Goal: Book appointment/travel/reservation

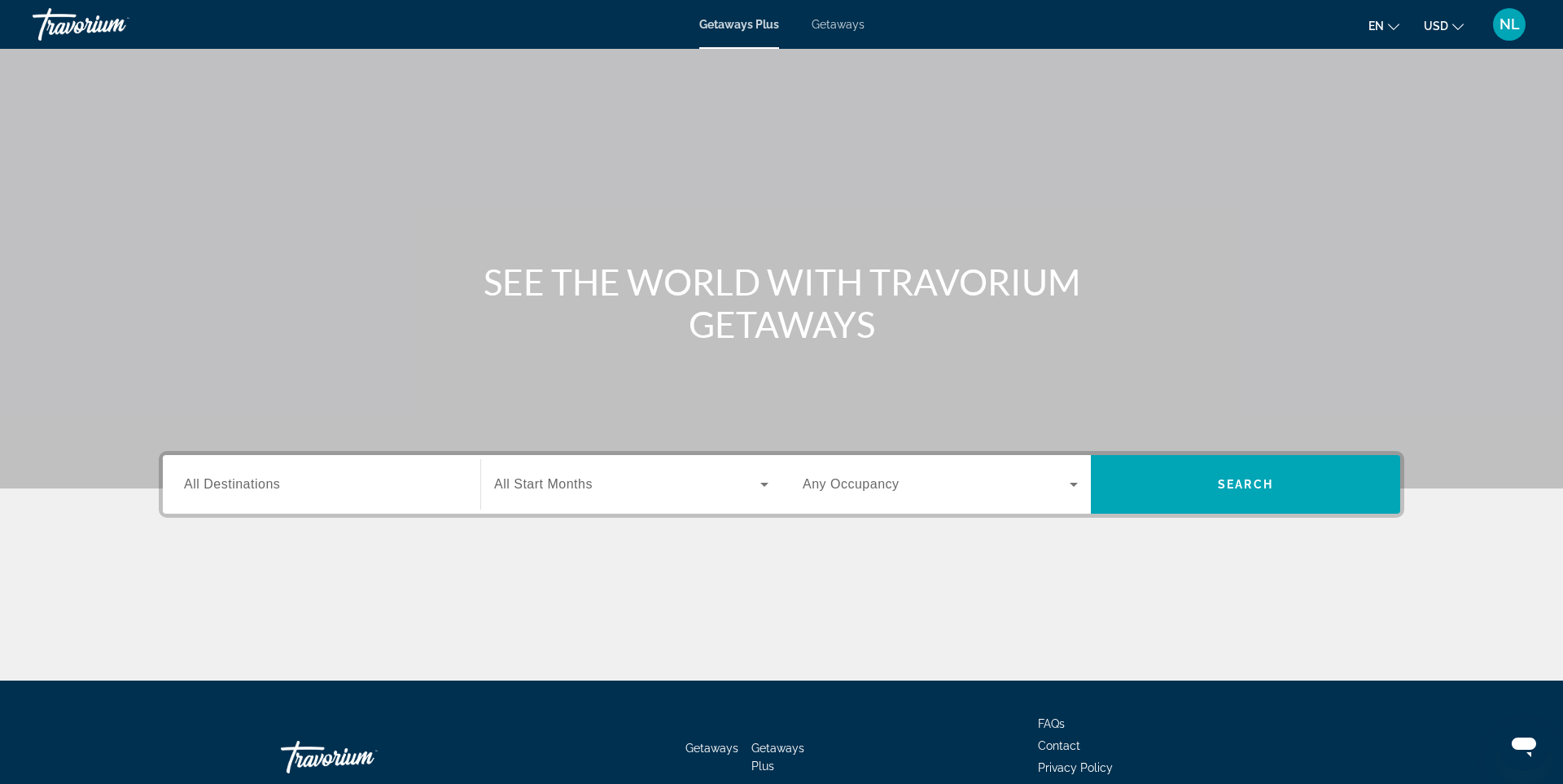
scroll to position [96, 0]
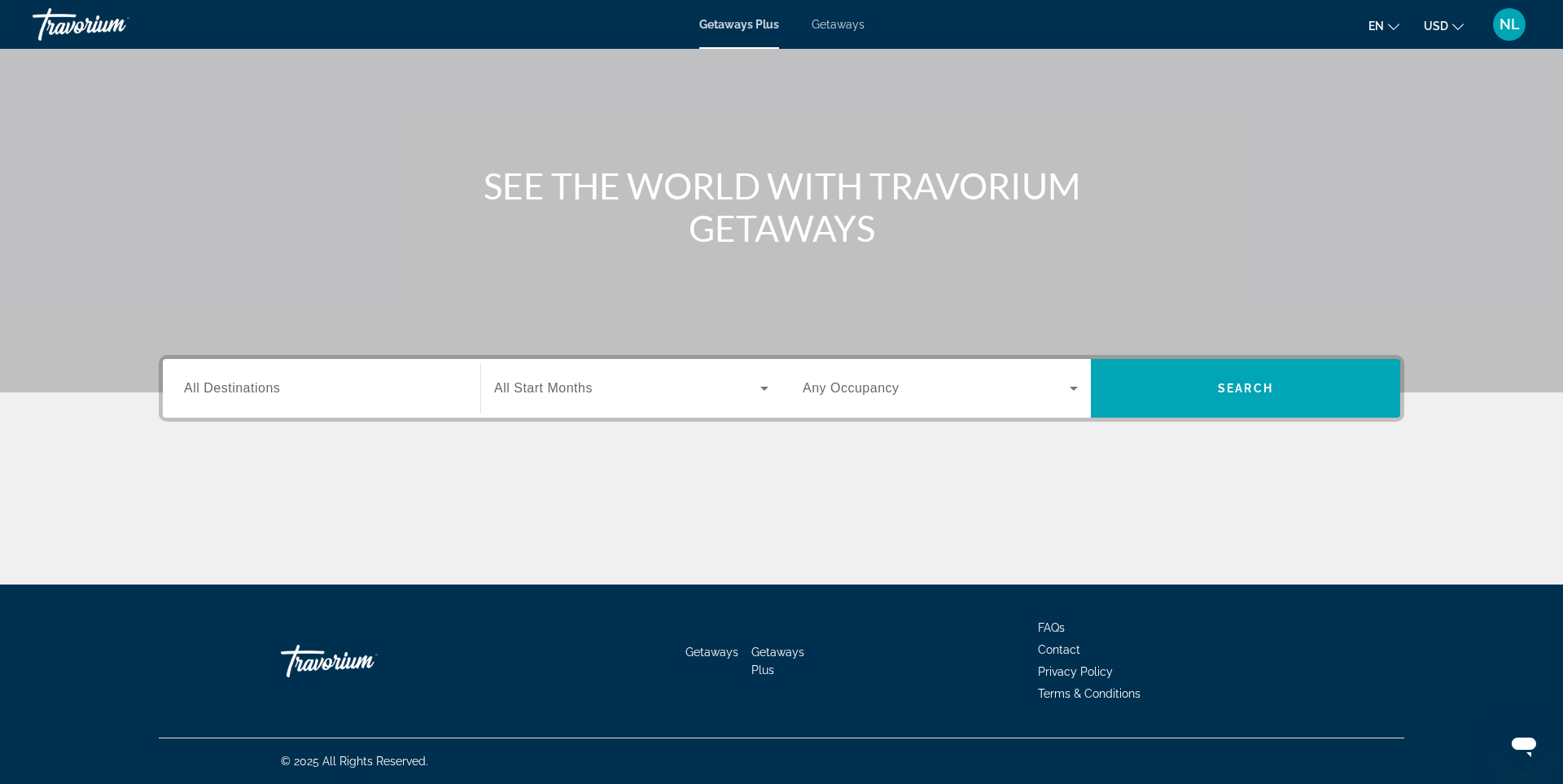
click at [381, 390] on input "Destination All Destinations" at bounding box center [321, 389] width 276 height 19
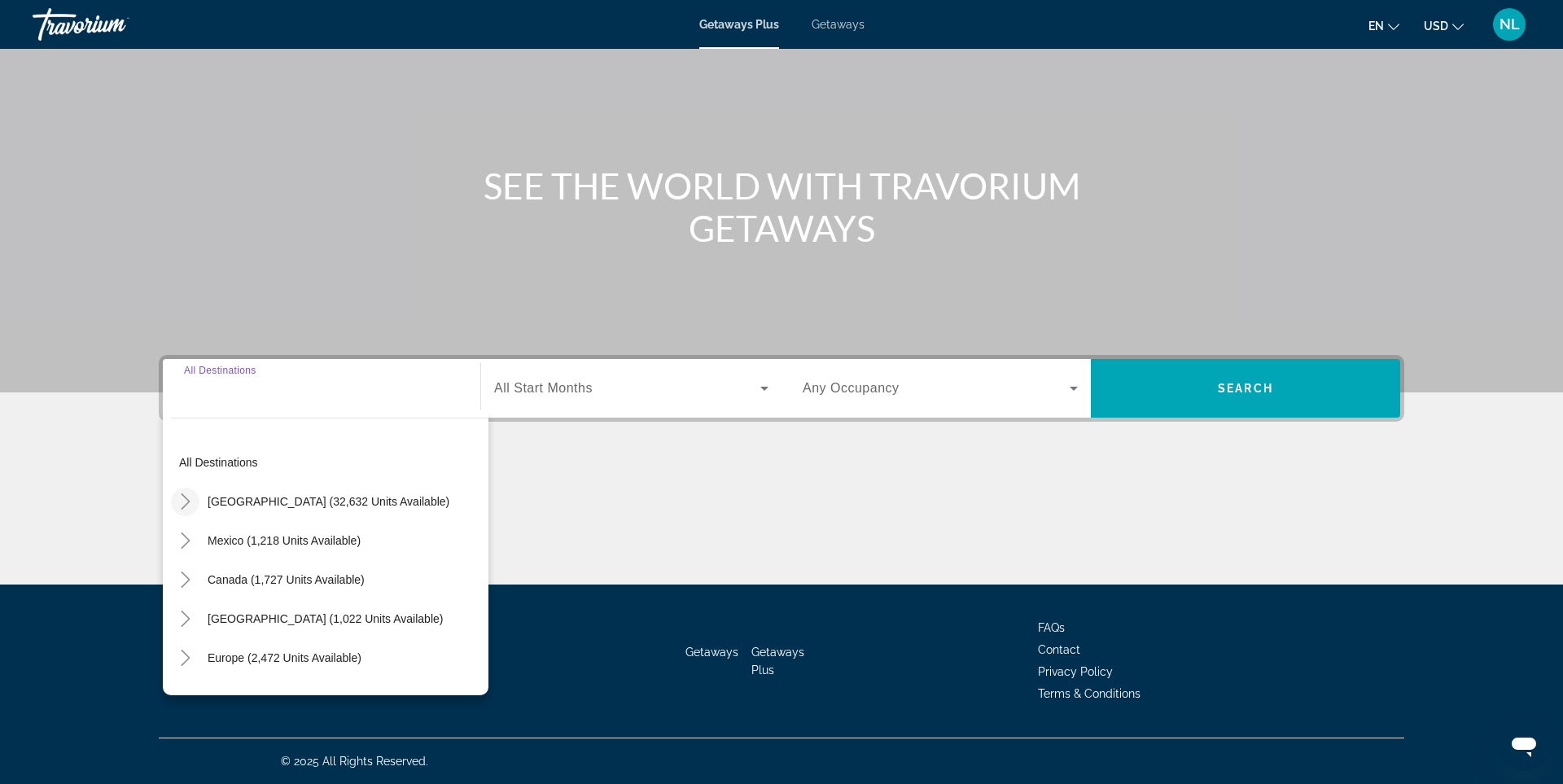
click at [186, 501] on icon "Toggle United States (32,632 units available)" at bounding box center [185, 501] width 16 height 16
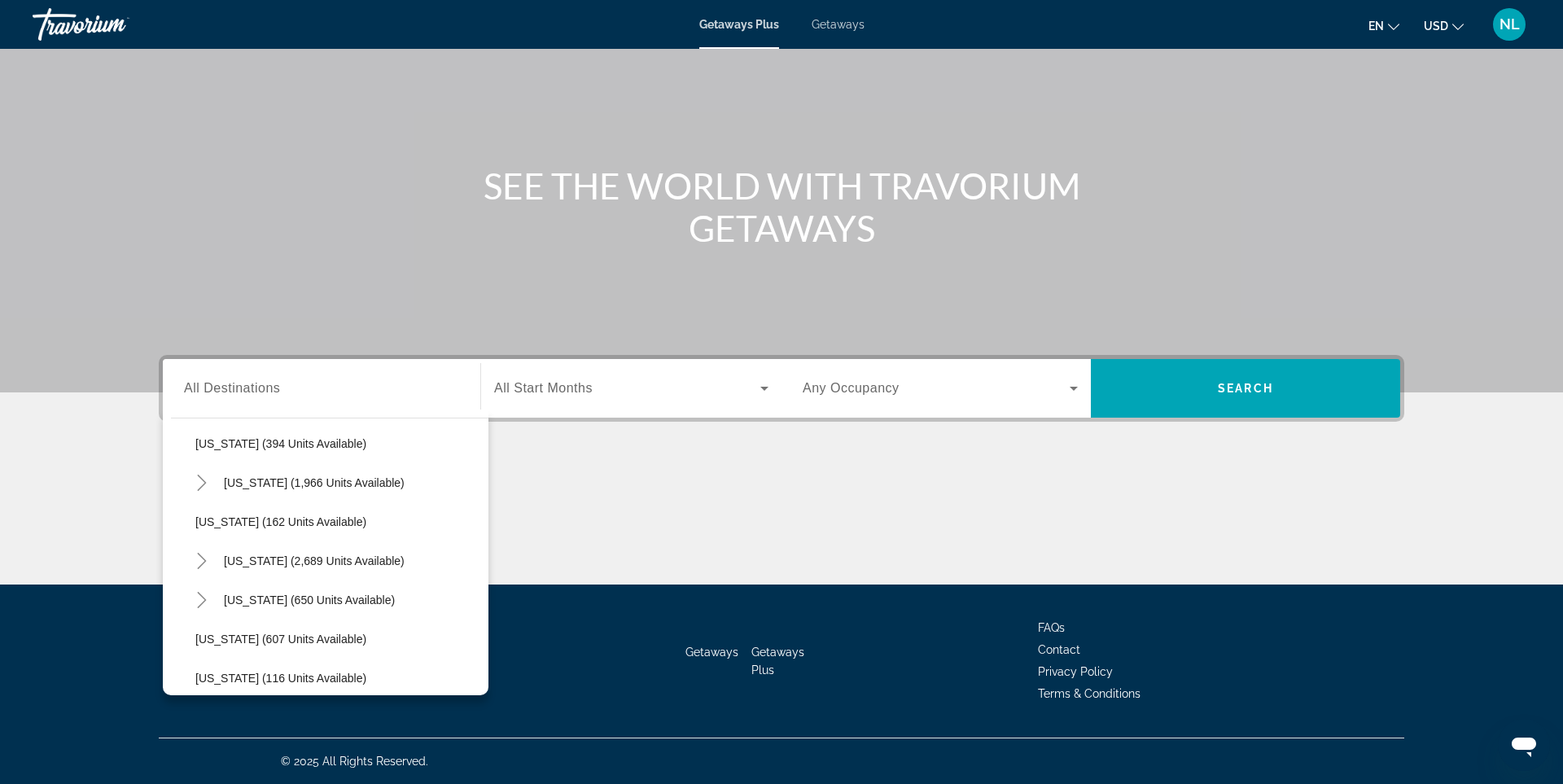
scroll to position [824, 0]
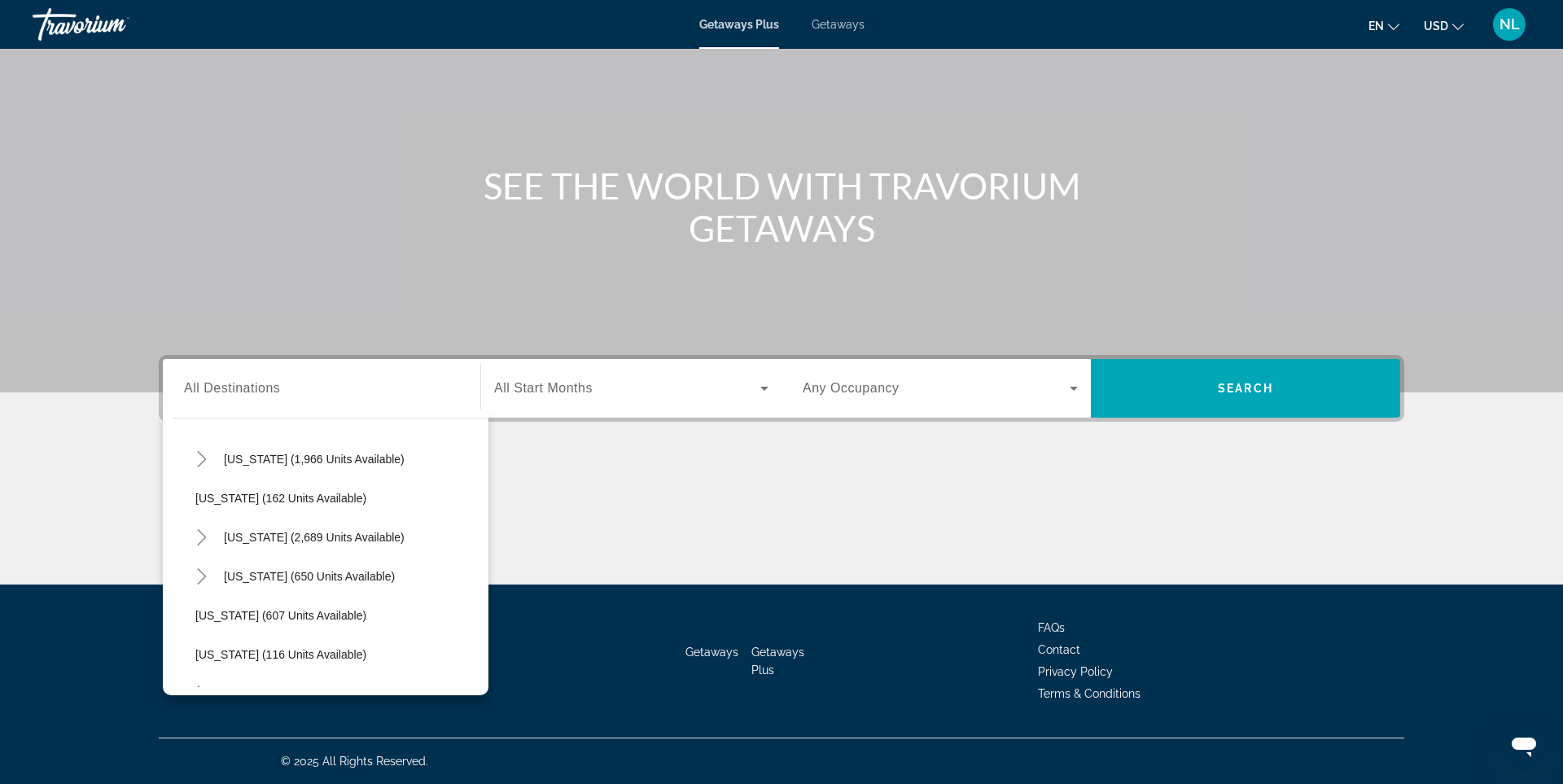
click at [249, 537] on span "[US_STATE] (2,689 units available)" at bounding box center [313, 537] width 181 height 13
type input "**********"
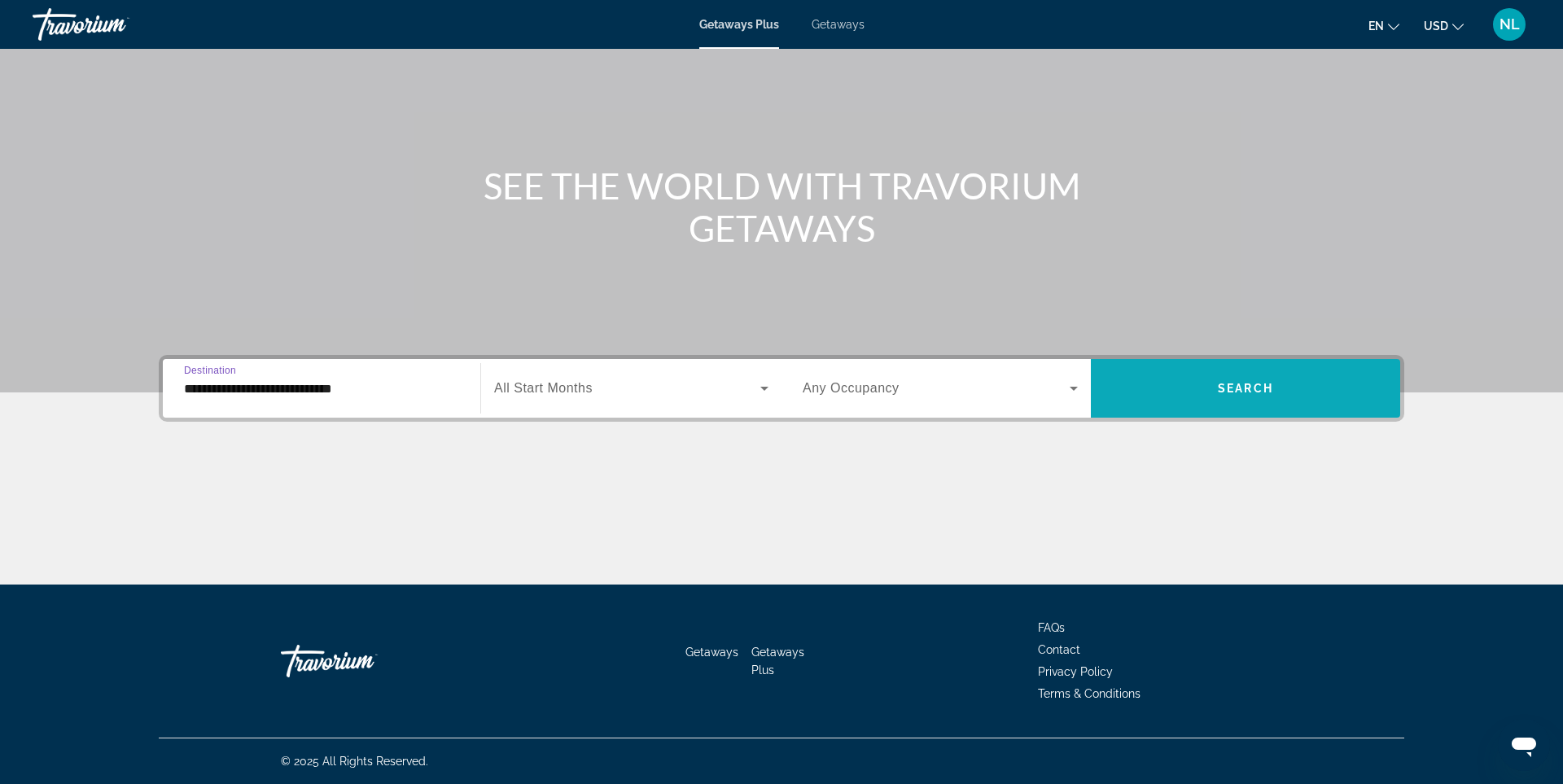
click at [1270, 385] on span "Search" at bounding box center [1245, 388] width 56 height 13
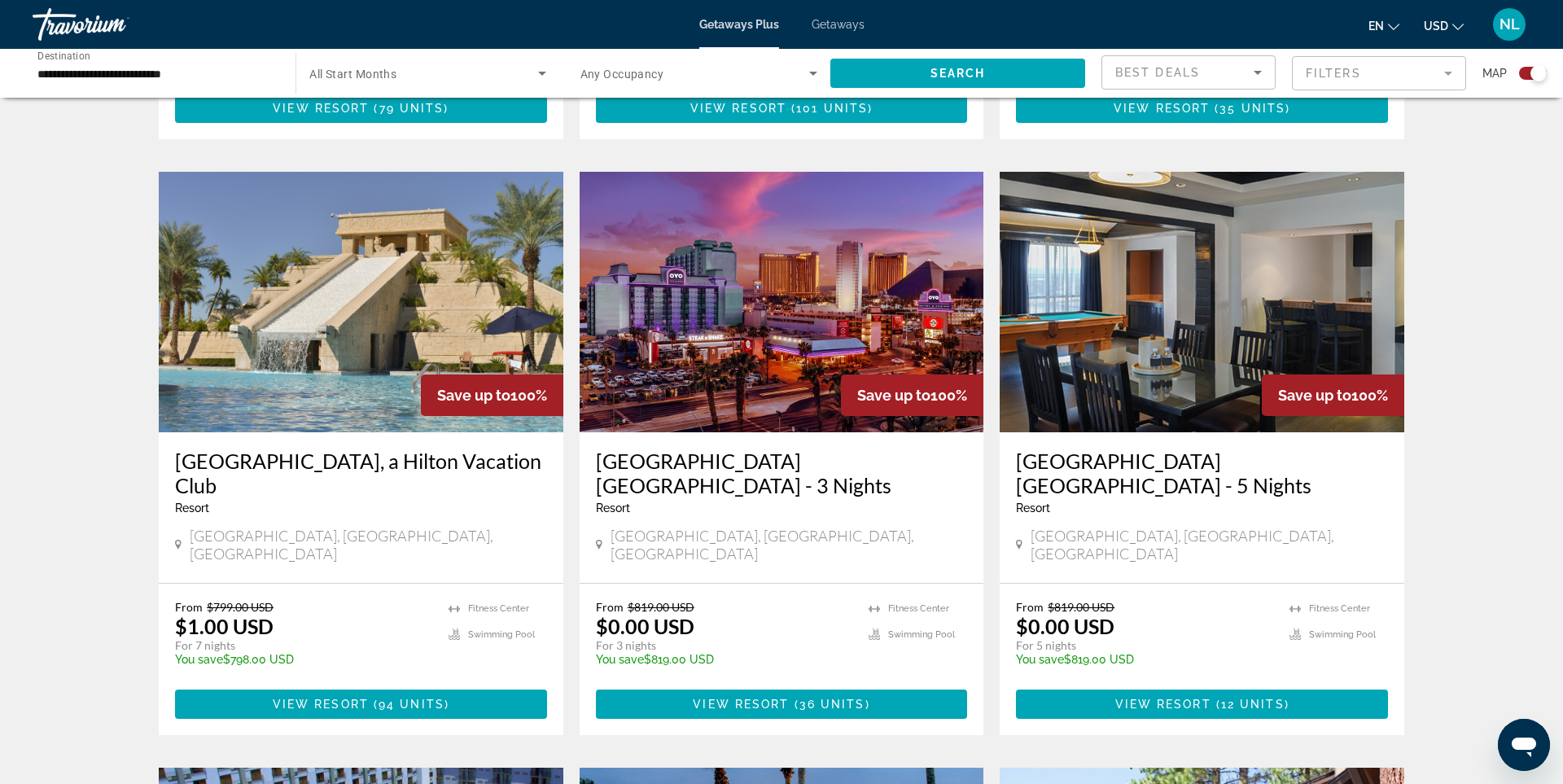
scroll to position [1081, 0]
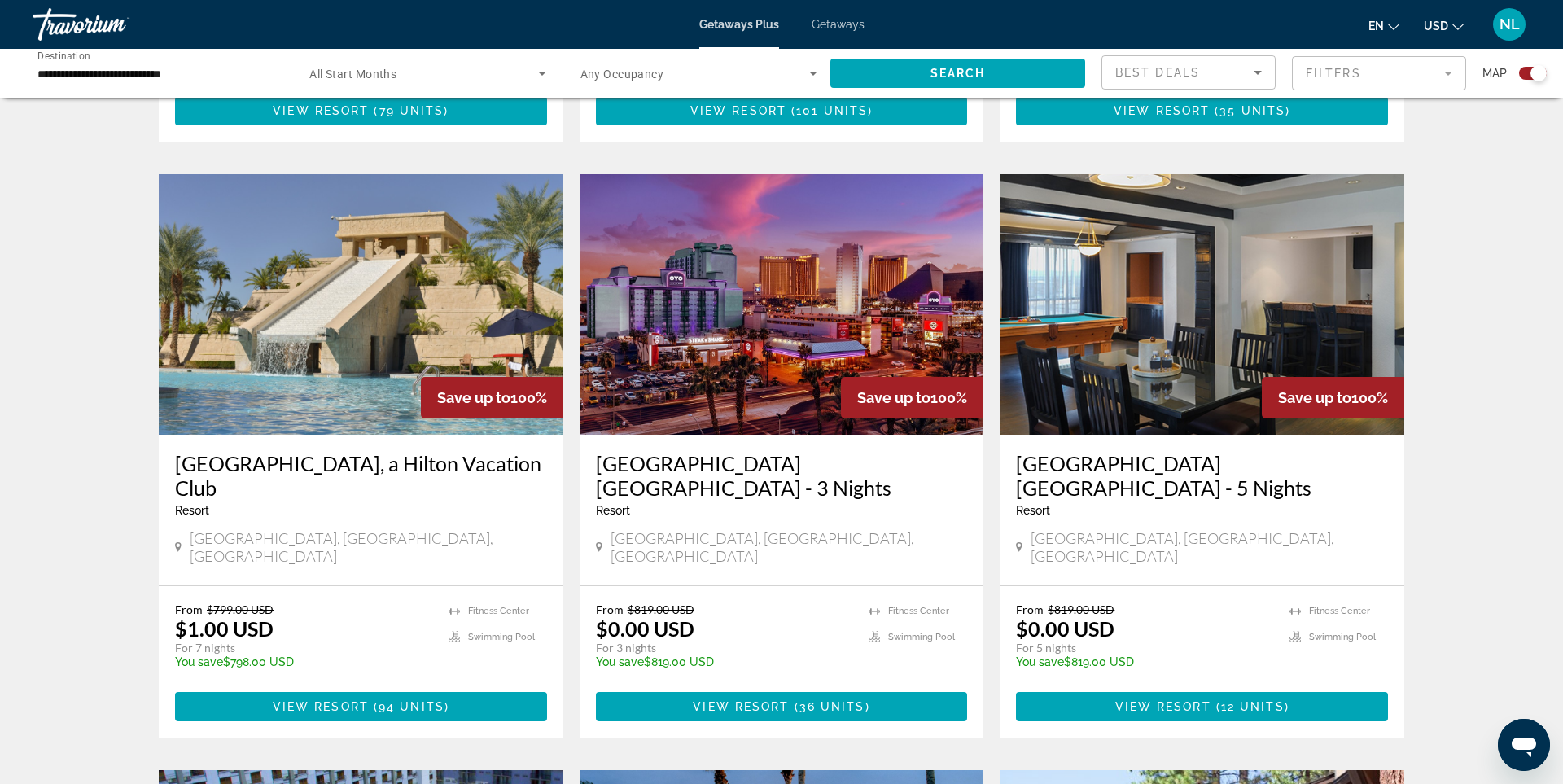
click at [302, 373] on img "Main content" at bounding box center [361, 304] width 404 height 260
